Goal: Task Accomplishment & Management: Manage account settings

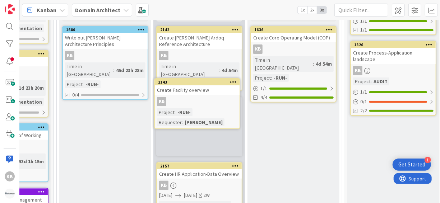
scroll to position [82, 63]
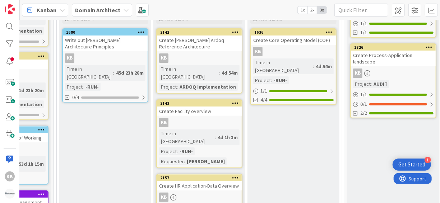
click at [212, 107] on div "Create Facility overview" at bounding box center [199, 111] width 85 height 9
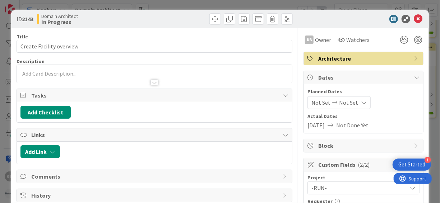
click at [347, 106] on span "Not Set" at bounding box center [348, 102] width 19 height 9
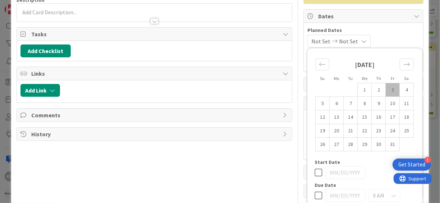
scroll to position [72, 0]
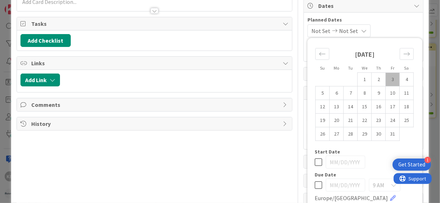
click at [315, 185] on icon at bounding box center [319, 185] width 8 height 9
type input "[DATE]"
click at [388, 77] on td "3" at bounding box center [393, 80] width 14 height 14
type input "[DATE]"
click at [316, 162] on icon at bounding box center [319, 162] width 8 height 9
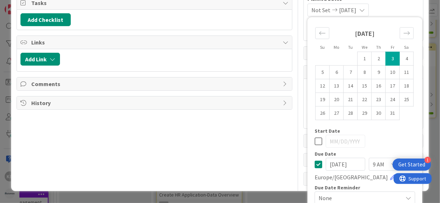
scroll to position [102, 0]
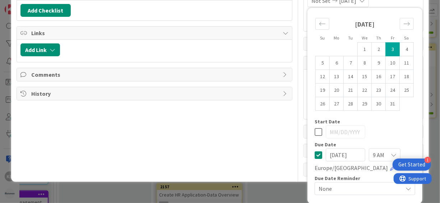
click at [375, 151] on span "9 AM" at bounding box center [378, 155] width 11 height 10
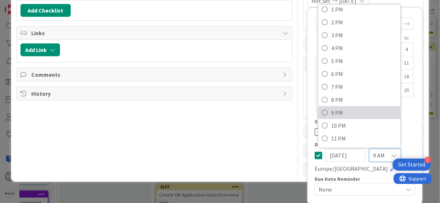
scroll to position [102, 0]
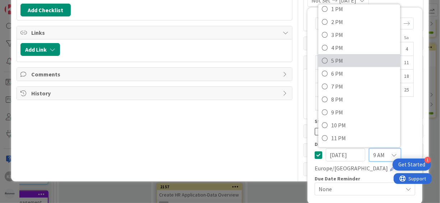
click at [337, 56] on span "5 PM" at bounding box center [364, 60] width 65 height 11
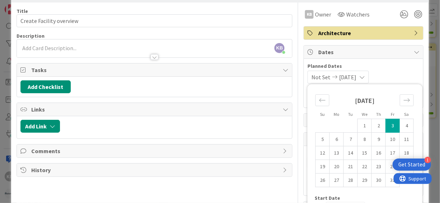
scroll to position [0, 0]
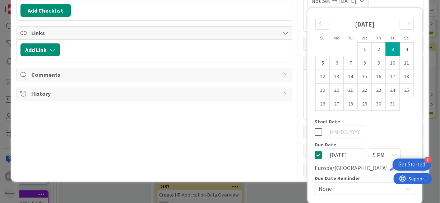
click at [288, 131] on div "Title 24 / 128 Create Facility overview Description KB [PERSON_NAME] just joine…" at bounding box center [220, 51] width 407 height 251
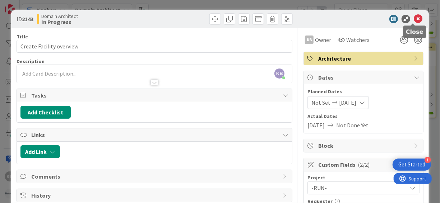
click at [417, 16] on icon at bounding box center [418, 19] width 9 height 9
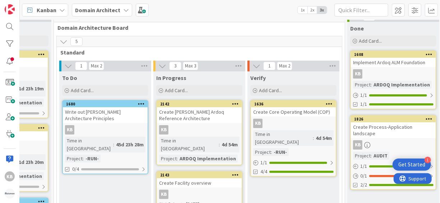
click at [196, 116] on div "Create [PERSON_NAME] Ardoq Reference Architecture" at bounding box center [199, 115] width 85 height 16
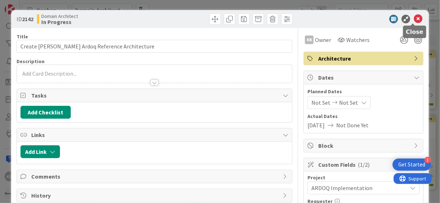
click at [416, 19] on icon at bounding box center [418, 19] width 9 height 9
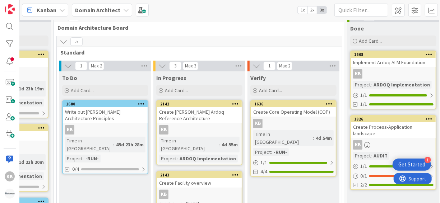
click at [187, 112] on div "Create [PERSON_NAME] Ardoq Reference Architecture" at bounding box center [199, 115] width 85 height 16
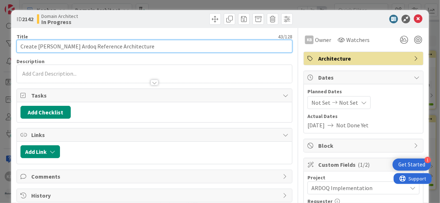
drag, startPoint x: 74, startPoint y: 47, endPoint x: 176, endPoint y: 49, distance: 101.3
click at [175, 48] on input "Create [PERSON_NAME] Ardoq Reference Architecture" at bounding box center [155, 46] width 276 height 13
drag, startPoint x: 171, startPoint y: 50, endPoint x: 76, endPoint y: 45, distance: 95.7
click at [76, 45] on input "Create [PERSON_NAME] Ardoq Reference Architecture" at bounding box center [155, 46] width 276 height 13
type input "Create [PERSON_NAME] Ardoq Reference Model v2"
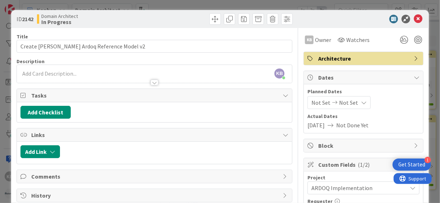
click at [357, 13] on div "ID 2142 Domain Architect In Progress" at bounding box center [220, 19] width 418 height 18
click at [431, 70] on div "ID 2142 Domain Architect In Progress Title 39 / 128 Create [PERSON_NAME] Ardoq …" at bounding box center [220, 101] width 440 height 203
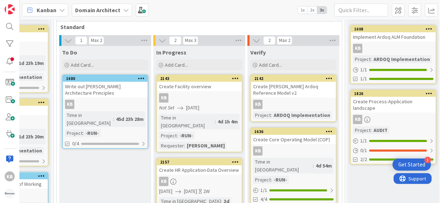
scroll to position [72, 63]
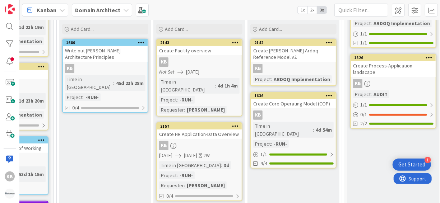
click at [394, 66] on div "Create Process-Application landscape" at bounding box center [393, 69] width 85 height 16
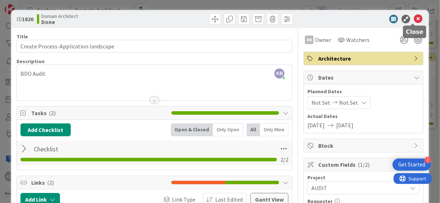
click at [414, 20] on icon at bounding box center [418, 19] width 9 height 9
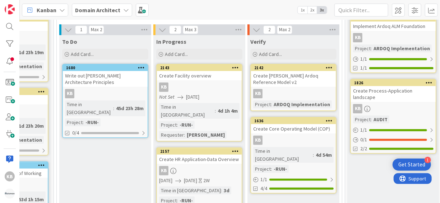
scroll to position [36, 63]
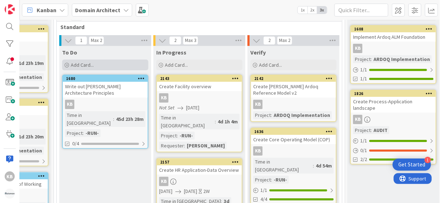
click at [82, 66] on span "Add Card..." at bounding box center [82, 65] width 23 height 6
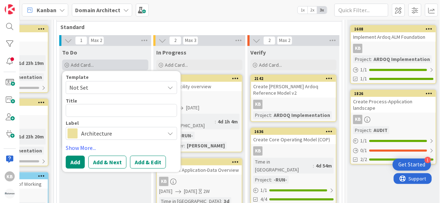
type textarea "x"
type textarea "C"
type textarea "x"
type textarea "Cr"
type textarea "x"
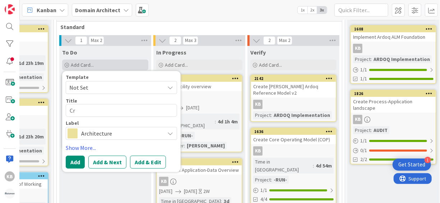
type textarea "Cre"
type textarea "x"
type textarea "Crea"
type textarea "x"
type textarea "Creat"
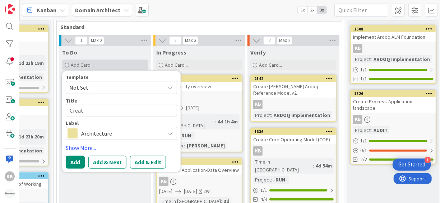
type textarea "x"
type textarea "Create"
type textarea "x"
type textarea "Create"
type textarea "x"
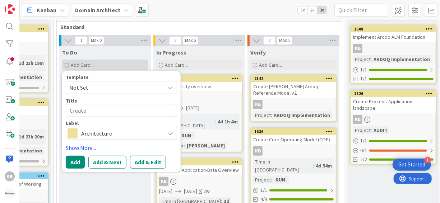
type textarea "Create C"
type textarea "x"
type textarea "Create CA"
type textarea "x"
type textarea "Create CAD-"
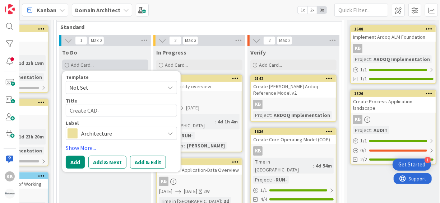
type textarea "x"
type textarea "Create CAD-P"
type textarea "x"
type textarea "Create CAD-PL"
type textarea "x"
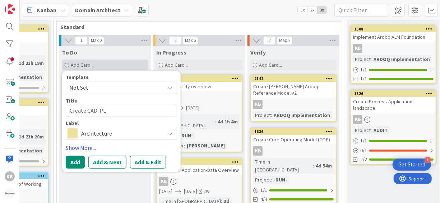
type textarea "Create CAD-PLM"
type textarea "x"
type textarea "Create CAD-PLM"
type textarea "x"
type textarea "Create CAD-PLM O"
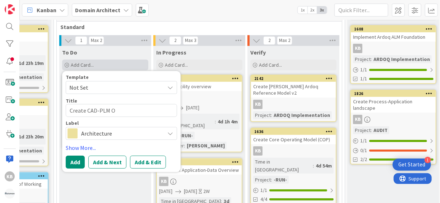
type textarea "x"
type textarea "Create CAD-PLM Ow"
type textarea "x"
type textarea "Create CAD-PLM Own"
type textarea "x"
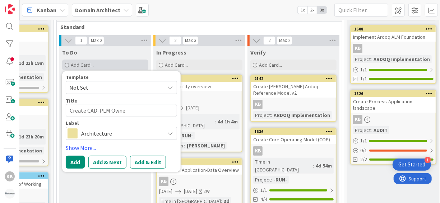
type textarea "Create CAD-PLM Owner"
type textarea "x"
type textarea "Create CAD-PLM Owners"
type textarea "x"
type textarea "Create CAD-PLM Ownersh"
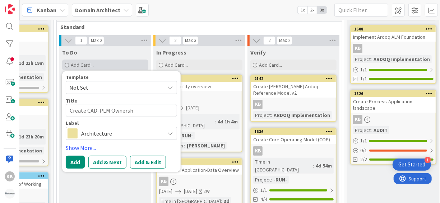
type textarea "x"
type textarea "Create CAD-PLM Ownership"
type textarea "x"
type textarea "Create CAD-PLM Ownership"
type textarea "x"
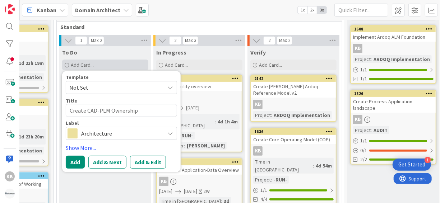
type textarea "Create CAD-PLM Ownership o"
type textarea "x"
type textarea "Create CAD-PLM Ownership"
type textarea "x"
type textarea "Create CAD-PLM Ownership O"
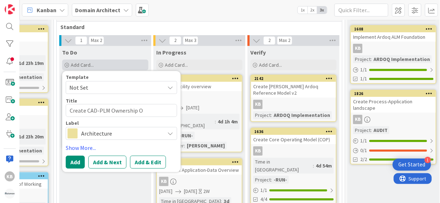
type textarea "x"
type textarea "Create CAD-PLM Ownership Ov"
type textarea "x"
type textarea "Create CAD-PLM Ownership Ove"
type textarea "x"
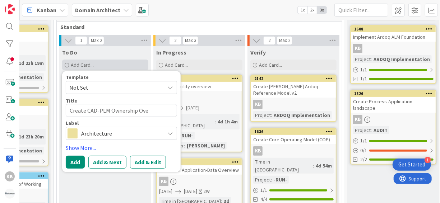
type textarea "Create CAD-PLM Ownership Over"
type textarea "x"
type textarea "Create CAD-PLM Ownership Overv"
type textarea "x"
type textarea "Create CAD-PLM Ownership Overvie"
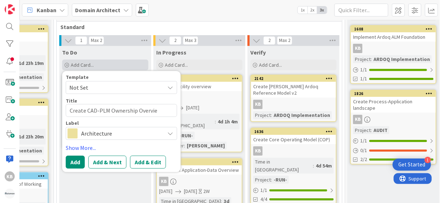
type textarea "x"
type textarea "Create CAD-PLM Ownership Overview"
type textarea "x"
type textarea "Create CAD-PLM Ownership Overview"
click at [77, 157] on button "Add" at bounding box center [75, 162] width 19 height 13
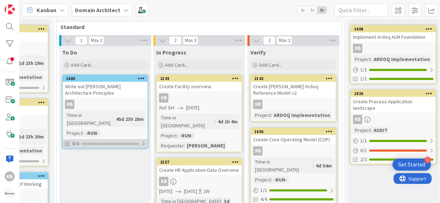
click at [103, 148] on div "0/4" at bounding box center [105, 143] width 85 height 9
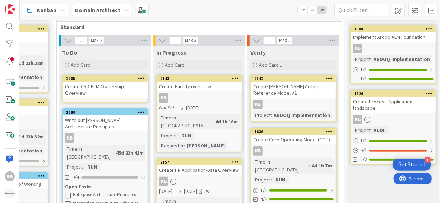
click at [129, 85] on div "Create CAD-PLM Ownership Overview" at bounding box center [105, 90] width 85 height 16
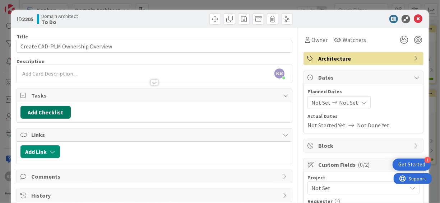
click at [46, 114] on button "Add Checklist" at bounding box center [45, 112] width 50 height 13
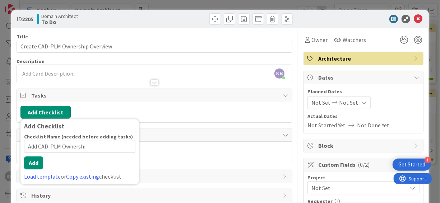
type input "Add CAD-PLM Ownership"
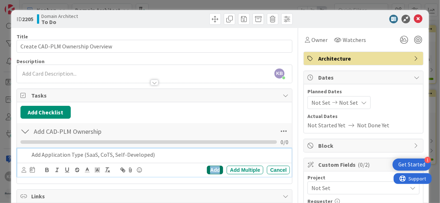
click at [217, 166] on div "Add" at bounding box center [215, 170] width 16 height 9
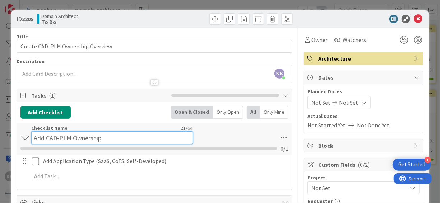
click at [84, 133] on input "Add CAD-PLM Ownership" at bounding box center [112, 137] width 162 height 13
click at [84, 132] on input "Add CAD-PLM Ownership" at bounding box center [112, 137] width 162 height 13
click at [95, 132] on input "Add CAD-PLM Ownership" at bounding box center [112, 137] width 162 height 13
click at [103, 134] on input "Add CAD-PLM Ownership" at bounding box center [112, 137] width 162 height 13
drag, startPoint x: 107, startPoint y: 138, endPoint x: -11, endPoint y: 144, distance: 118.4
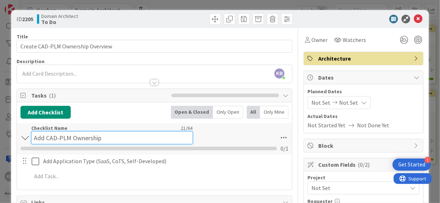
click at [0, 144] on html "1 Get Started KB Kanban Domain Architect 1x 2x 3x 4 Backlog Add Card... 1634 Im…" at bounding box center [220, 101] width 440 height 203
type input "Checklist"
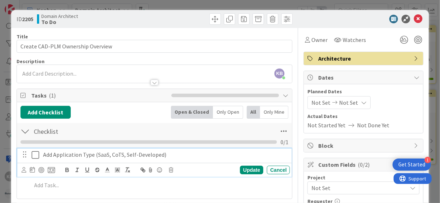
click at [182, 157] on p "Add Application Type (SaaS, CoTS, Self-Developed)" at bounding box center [165, 155] width 244 height 8
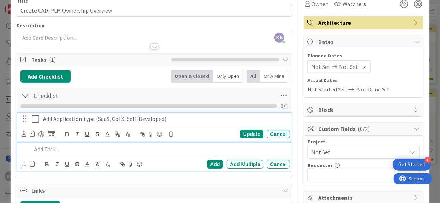
click at [49, 147] on p at bounding box center [160, 149] width 256 height 8
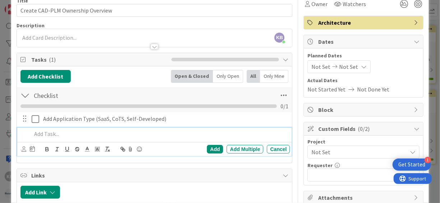
scroll to position [21, 0]
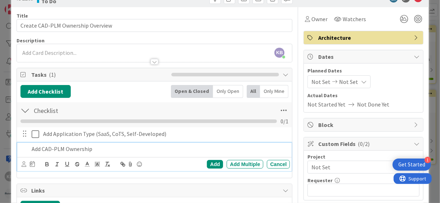
click at [210, 158] on div "Add Add Multiple Cancel" at bounding box center [154, 164] width 275 height 14
click at [210, 160] on div "Add" at bounding box center [215, 164] width 16 height 9
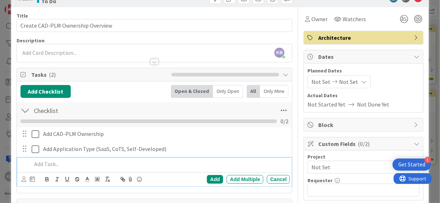
click at [41, 162] on p at bounding box center [160, 164] width 256 height 8
click at [209, 176] on div "Add" at bounding box center [215, 179] width 16 height 9
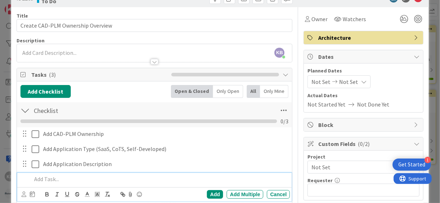
click at [209, 176] on p at bounding box center [160, 179] width 256 height 8
click at [210, 195] on div "Add" at bounding box center [215, 194] width 16 height 9
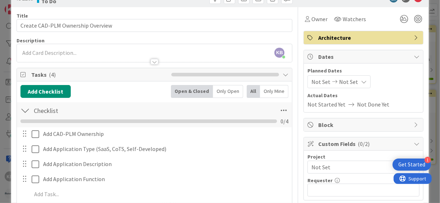
scroll to position [0, 0]
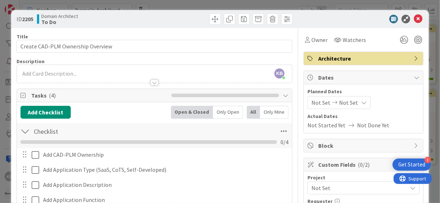
click at [432, 57] on div "ID 2205 Domain Architect To Do Title 33 / 128 Create CAD-PLM Ownership Overview…" at bounding box center [220, 101] width 440 height 203
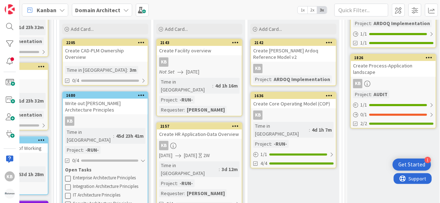
click at [200, 51] on div "Create Facility overview" at bounding box center [199, 50] width 85 height 9
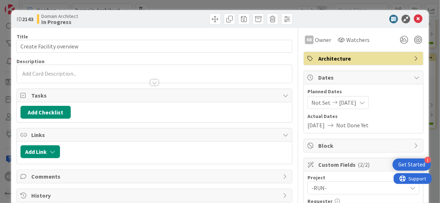
click at [426, 49] on div "ID 2143 Domain Architect In Progress Title 24 / 128 Create Facility overview De…" at bounding box center [220, 101] width 440 height 203
